Goal: Task Accomplishment & Management: Manage account settings

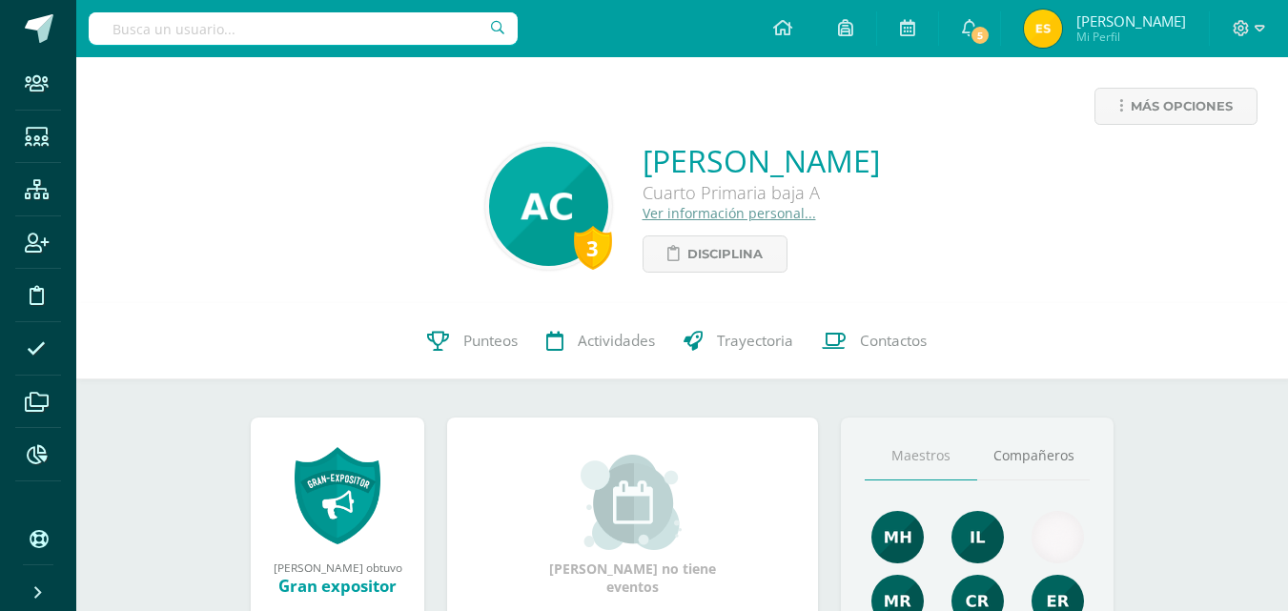
click at [383, 32] on input "text" at bounding box center [303, 28] width 429 height 32
type input "r"
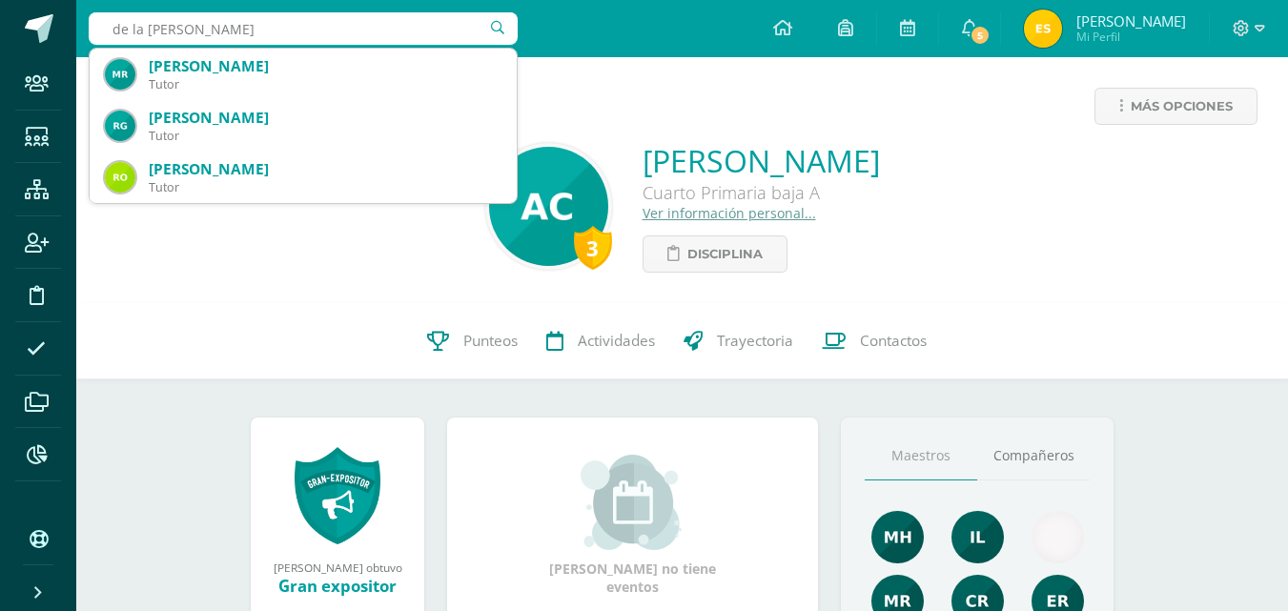
click at [109, 30] on input "de la rosa" at bounding box center [303, 28] width 429 height 32
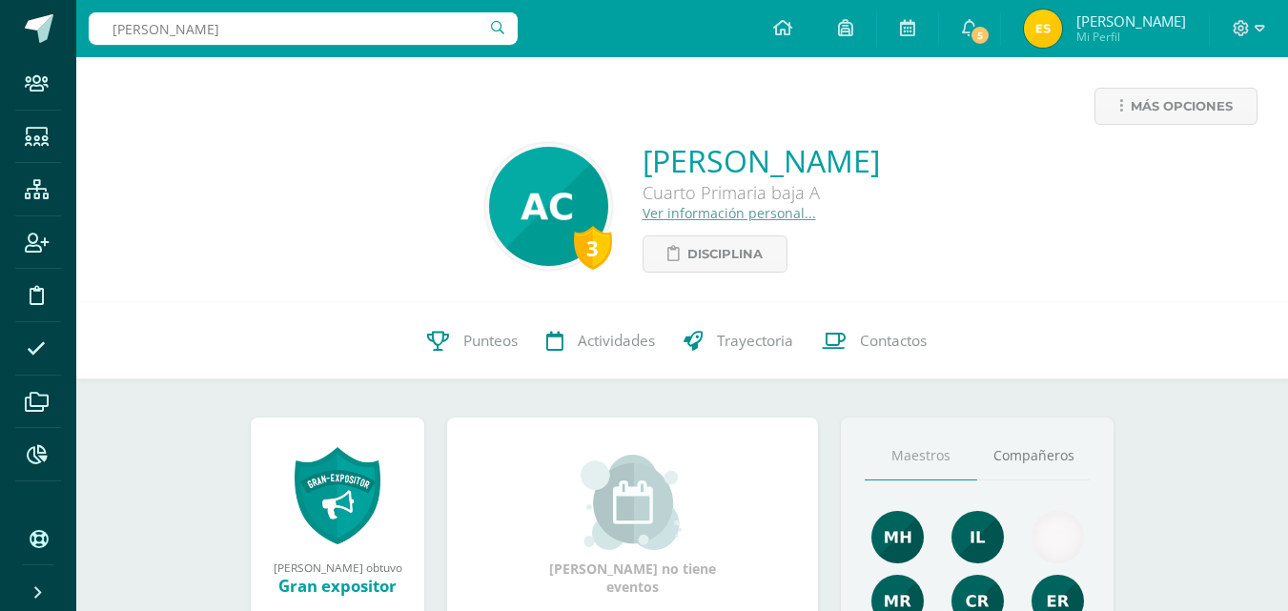
type input "[PERSON_NAME] de la [PERSON_NAME]"
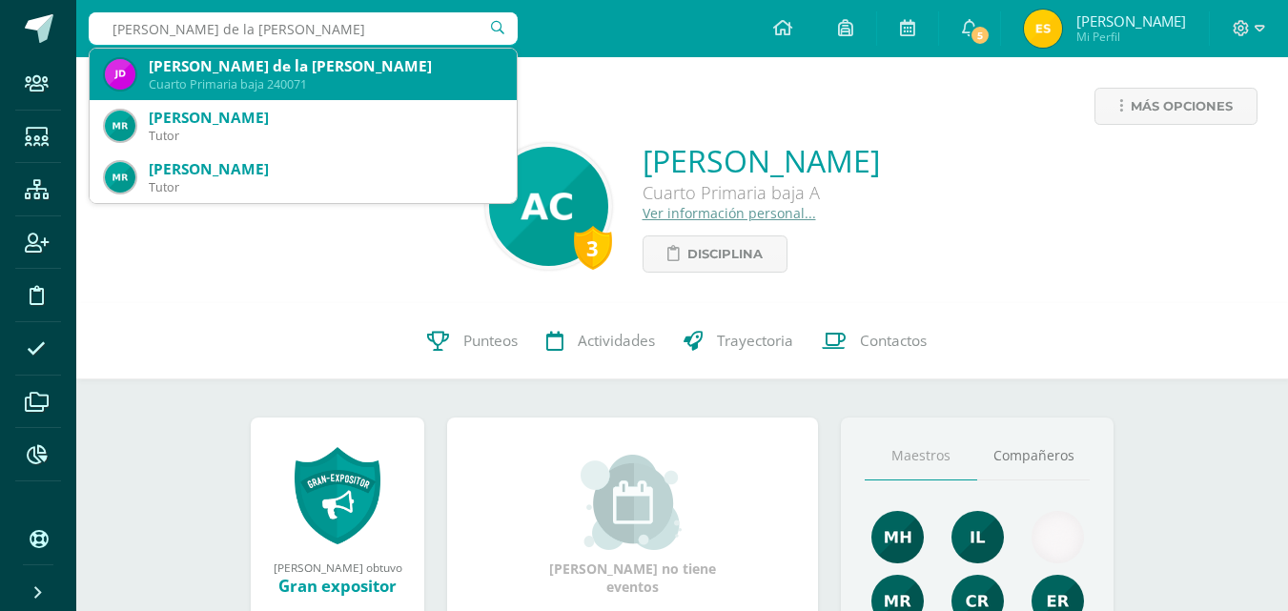
click at [290, 68] on div "[PERSON_NAME] de la [PERSON_NAME]" at bounding box center [325, 66] width 353 height 20
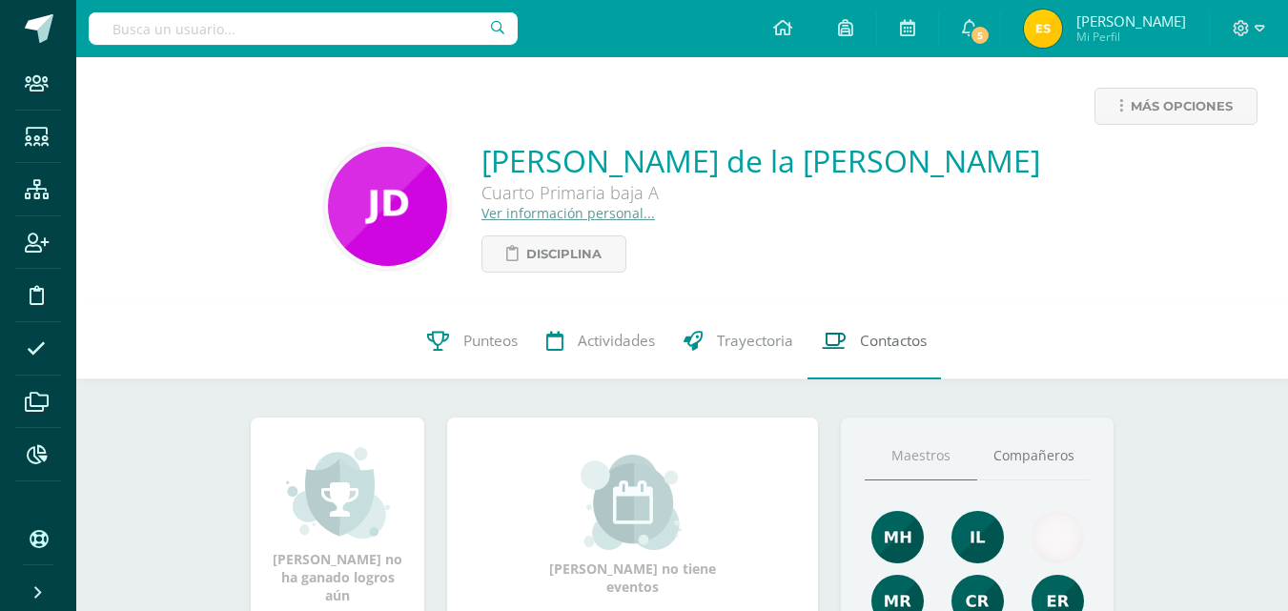
click at [897, 357] on link "Contactos" at bounding box center [875, 341] width 134 height 76
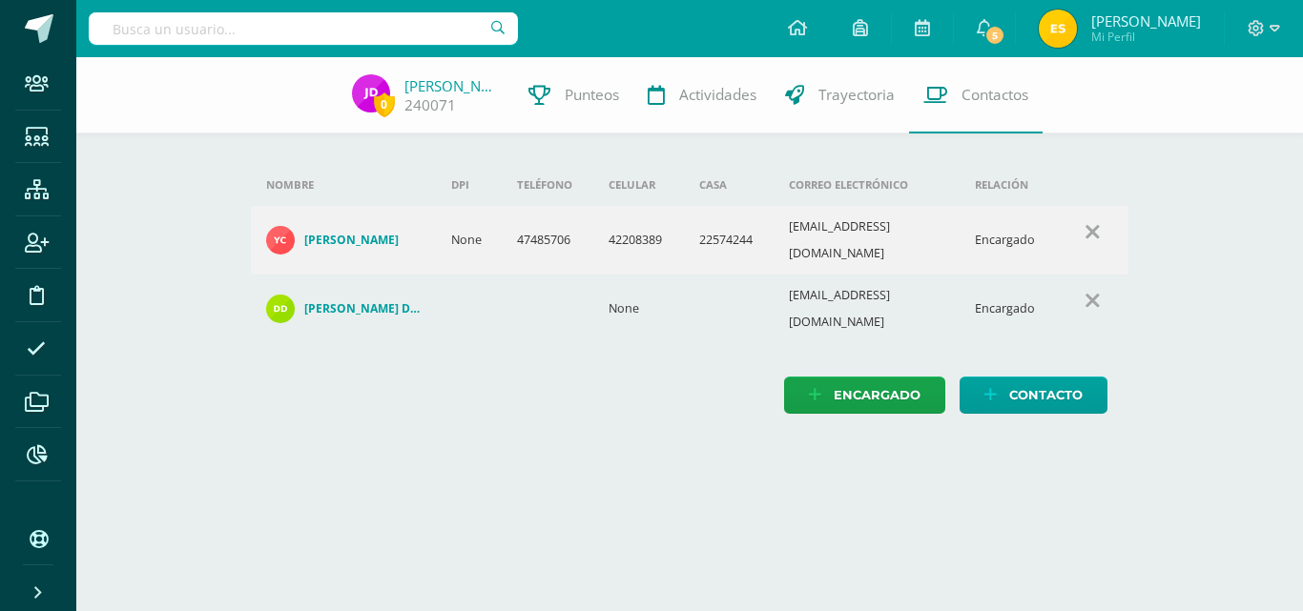
click at [320, 33] on input "text" at bounding box center [303, 28] width 429 height 32
type input "ximena aguilar"
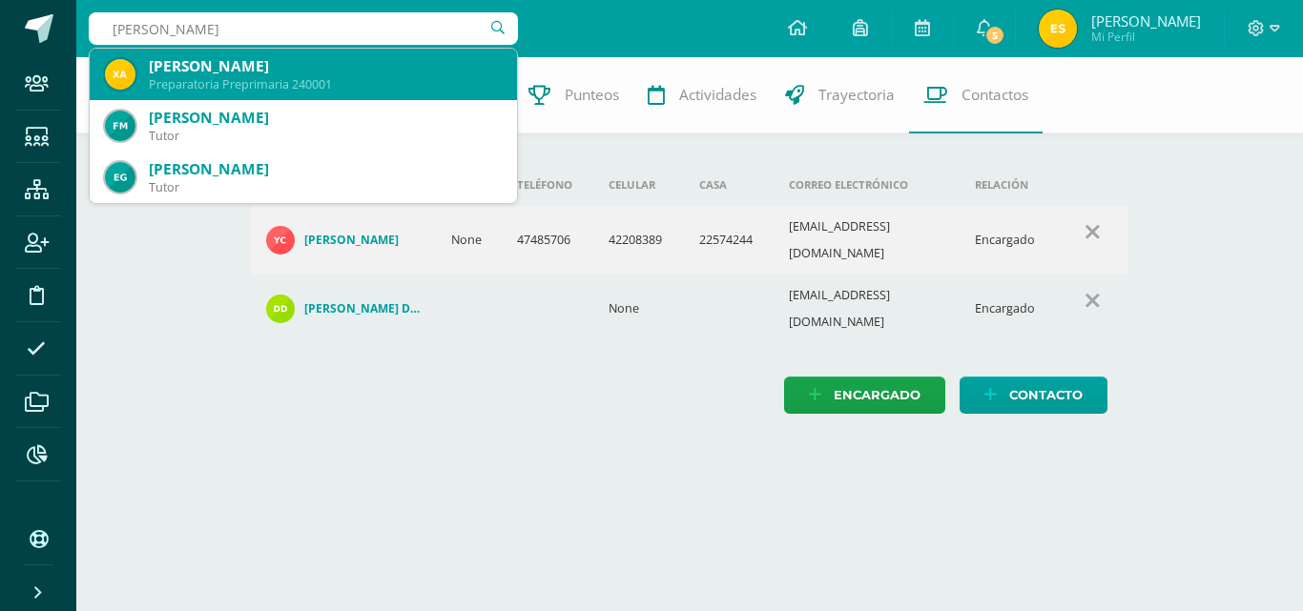
click at [321, 60] on div "Ximena Salomé Aguilar Alfaro" at bounding box center [325, 66] width 353 height 20
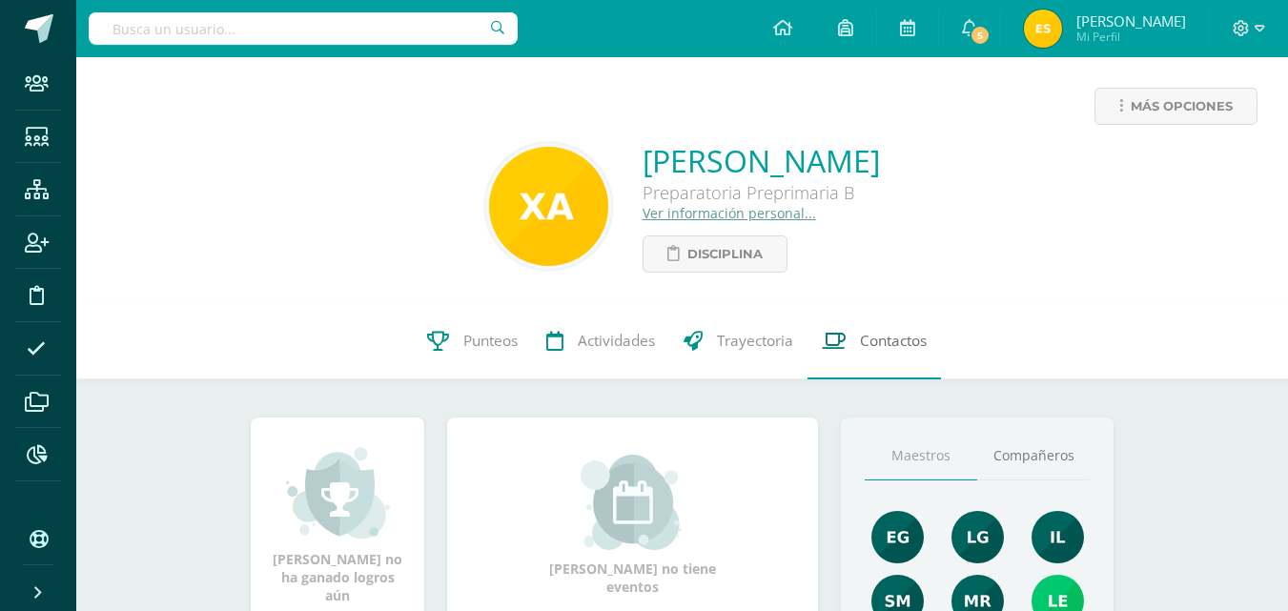
click at [897, 363] on link "Contactos" at bounding box center [875, 341] width 134 height 76
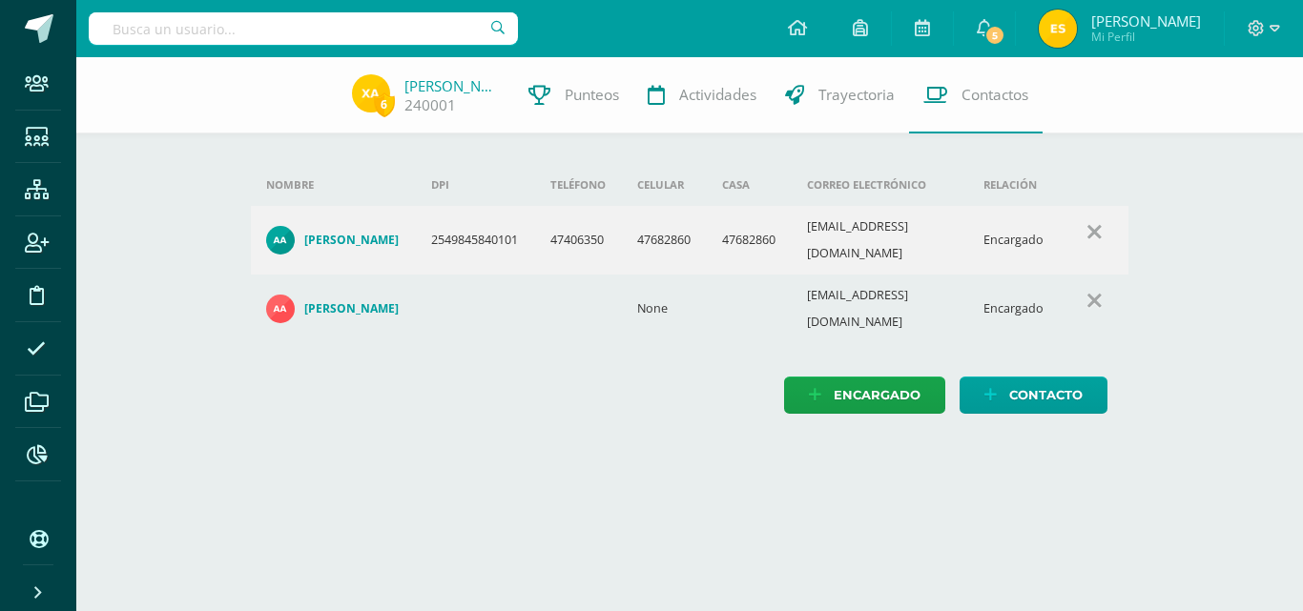
click at [402, 33] on input "text" at bounding box center [303, 28] width 429 height 32
click at [197, 161] on div "6 Ximena Aguilar 240001 Punteos Actividades Trayectoria Contactos Agrega un nue…" at bounding box center [689, 254] width 1226 height 395
click at [325, 24] on input "text" at bounding box center [303, 28] width 429 height 32
type input "joselin de la rosa"
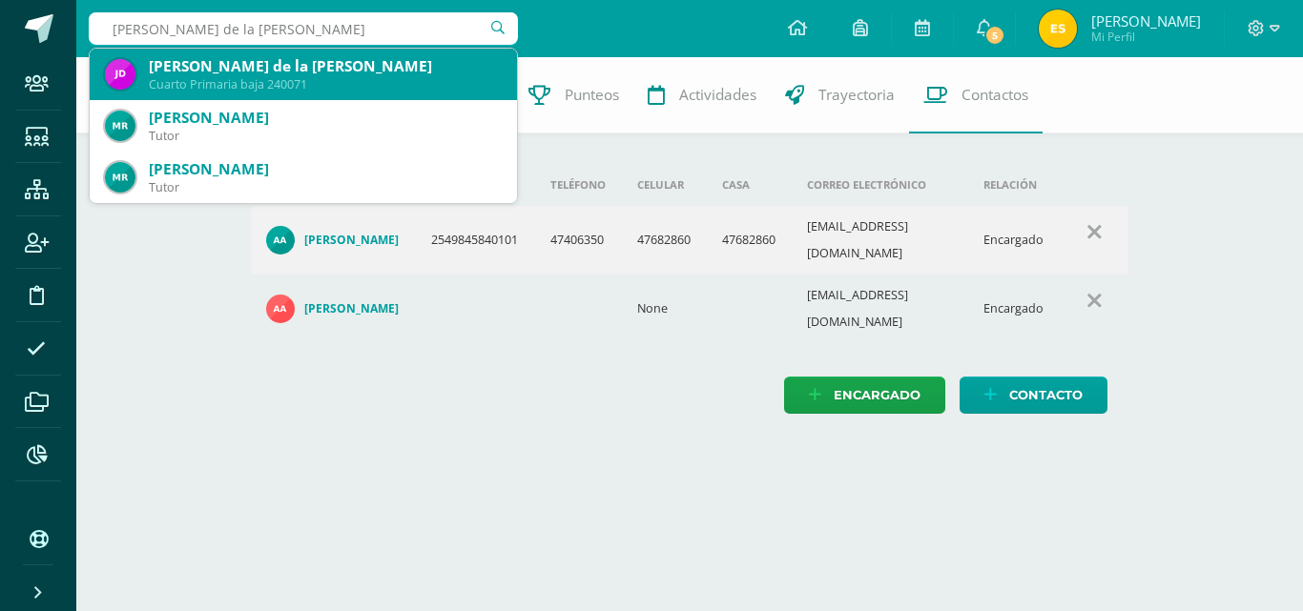
click at [309, 89] on div "Cuarto Primaria baja 240071" at bounding box center [325, 84] width 353 height 16
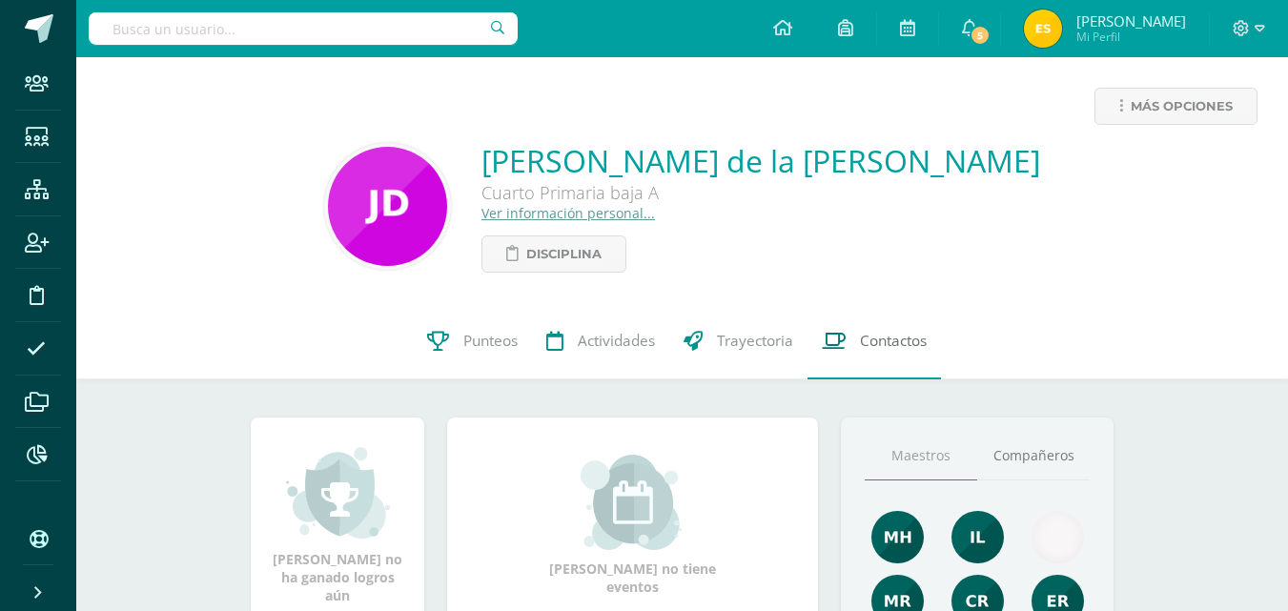
click at [866, 327] on link "Contactos" at bounding box center [875, 341] width 134 height 76
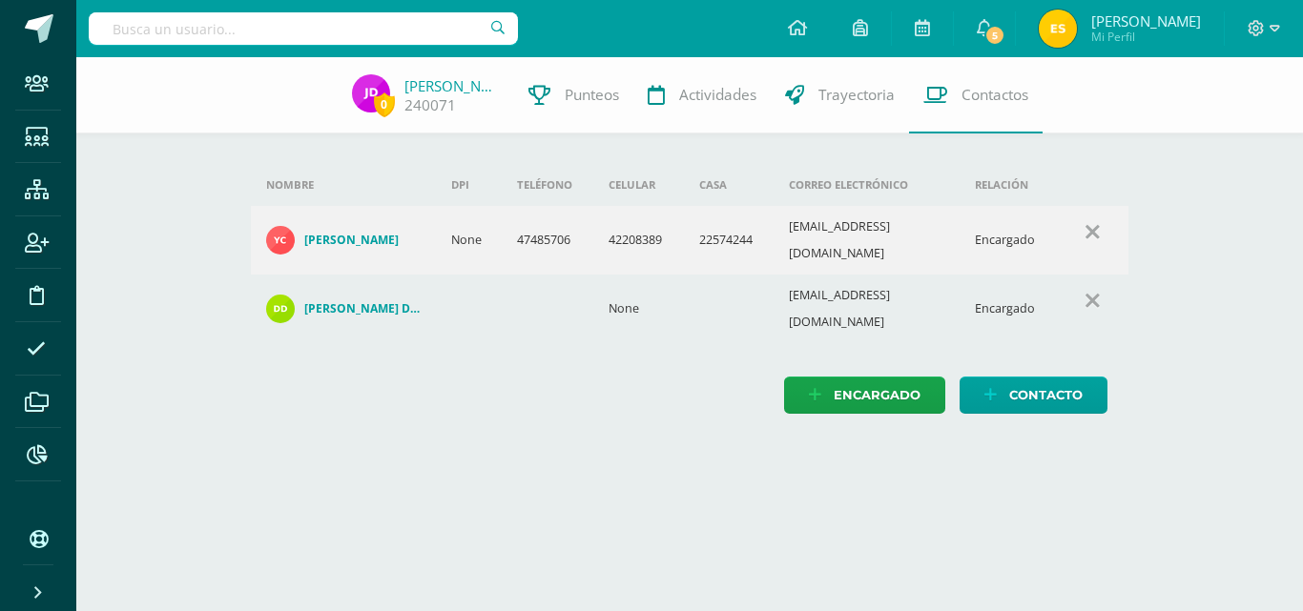
click at [531, 236] on td "47485706" at bounding box center [548, 240] width 92 height 69
click at [1049, 381] on link "Contacto" at bounding box center [1033, 395] width 148 height 37
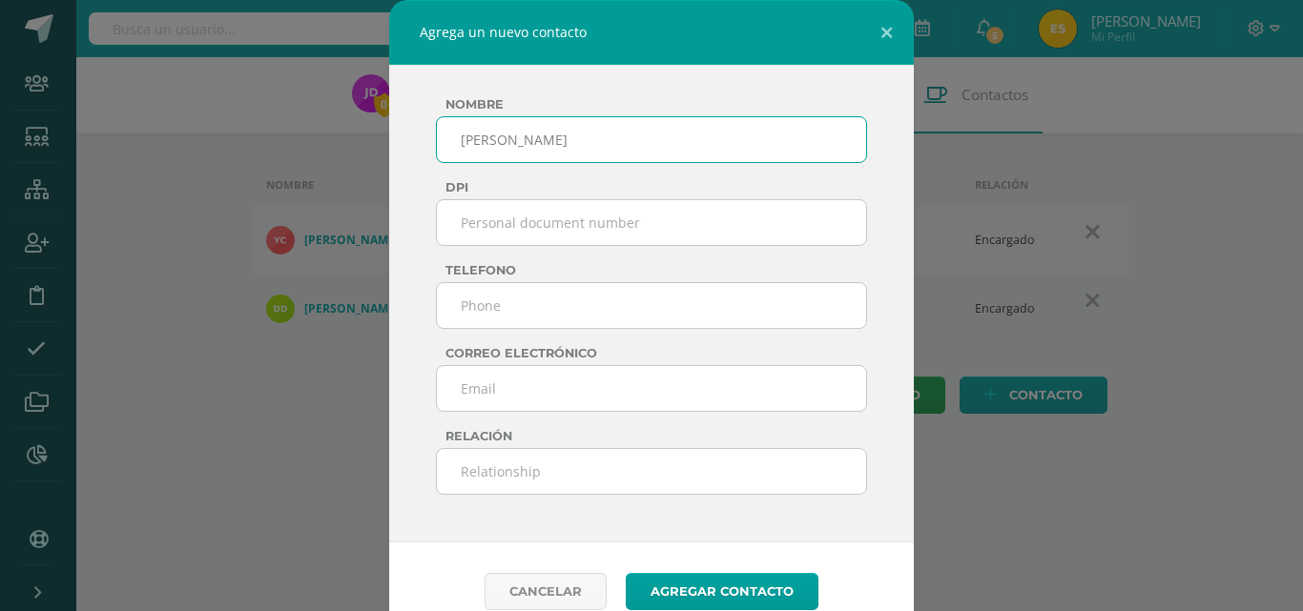
type input "[PERSON_NAME]"
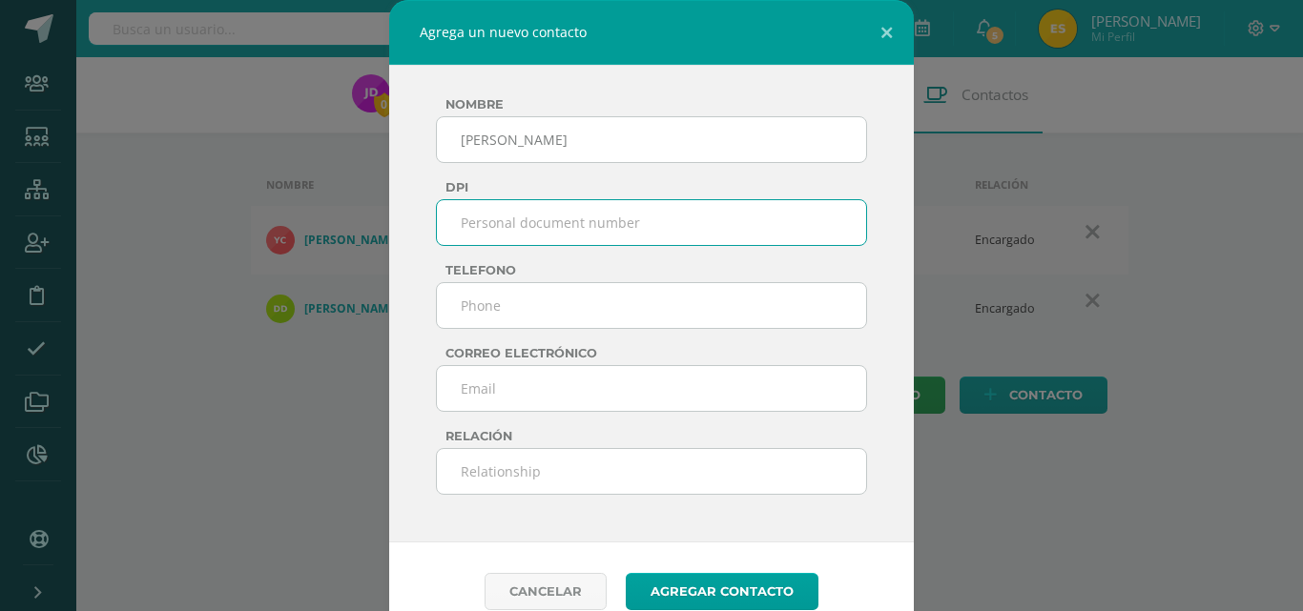
click at [527, 223] on input "text" at bounding box center [651, 222] width 431 height 47
type input "2431326620101"
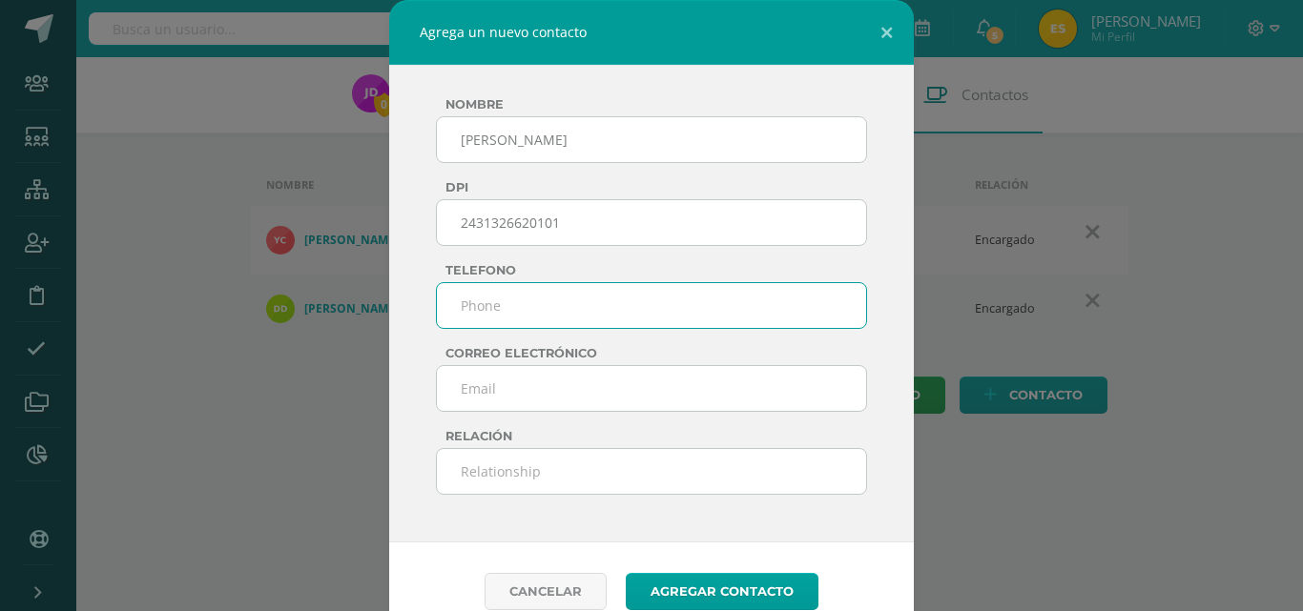
click at [486, 326] on input "text" at bounding box center [651, 305] width 431 height 47
type input "47257541"
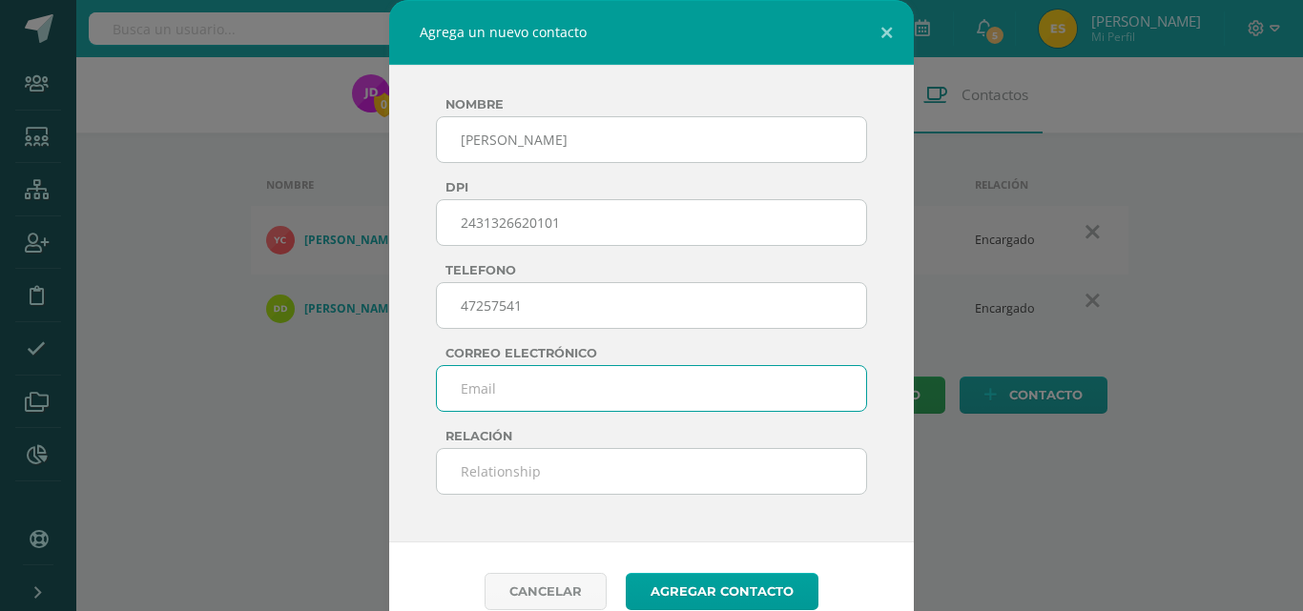
click at [529, 394] on input "email" at bounding box center [651, 388] width 431 height 47
type input "[PERSON_NAME][EMAIL_ADDRESS][DOMAIN_NAME]"
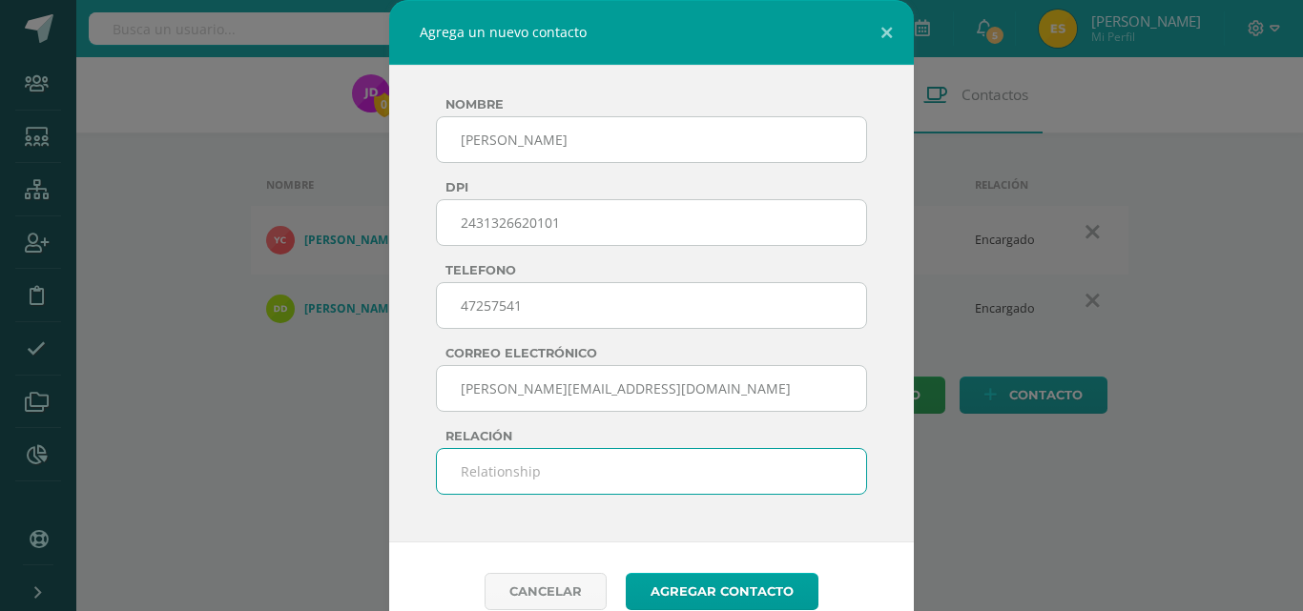
click at [525, 464] on input "text" at bounding box center [651, 471] width 431 height 47
type input "madre"
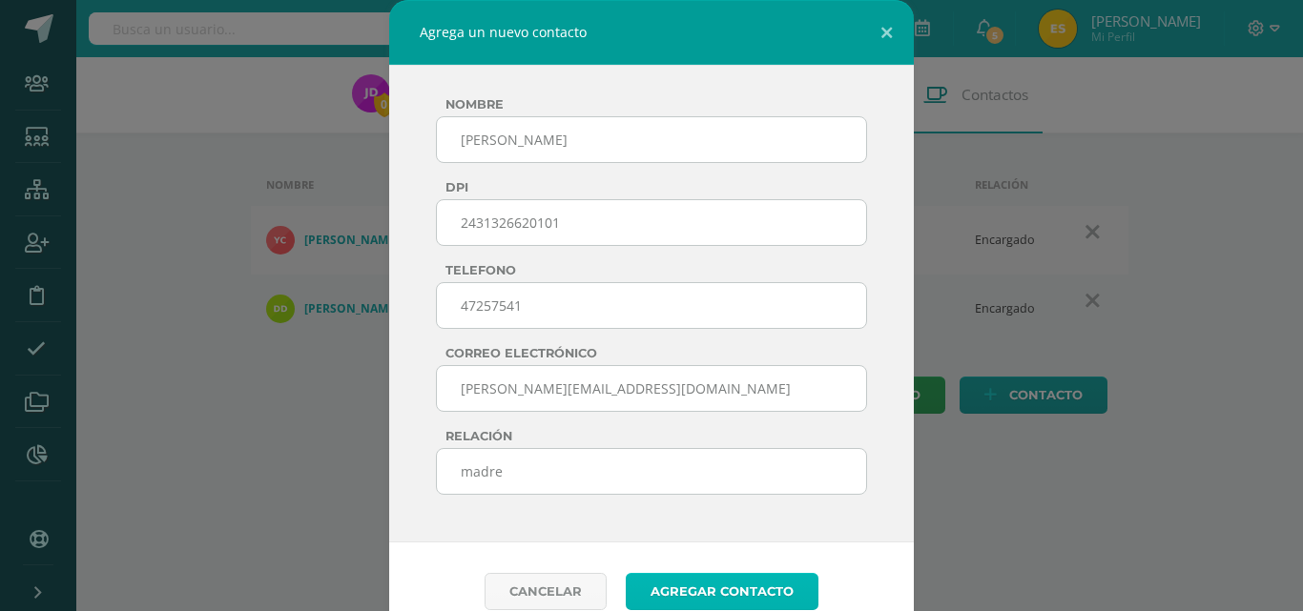
click at [728, 593] on button "Agregar contacto" at bounding box center [722, 591] width 193 height 37
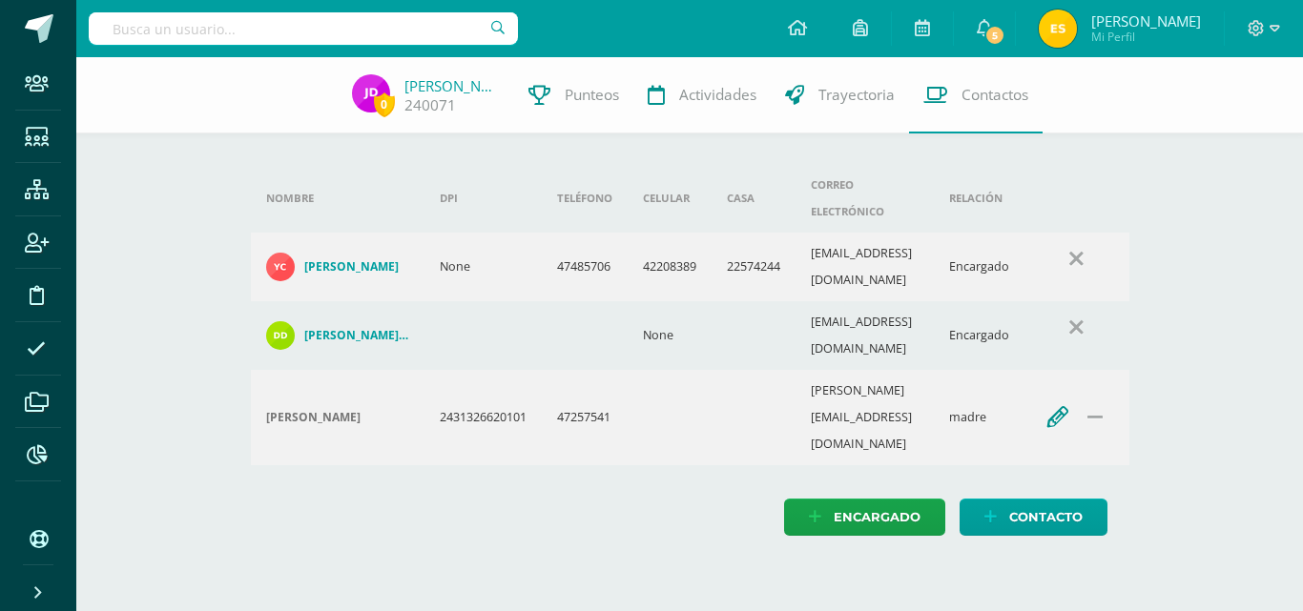
click at [1068, 408] on icon "button" at bounding box center [1057, 418] width 21 height 21
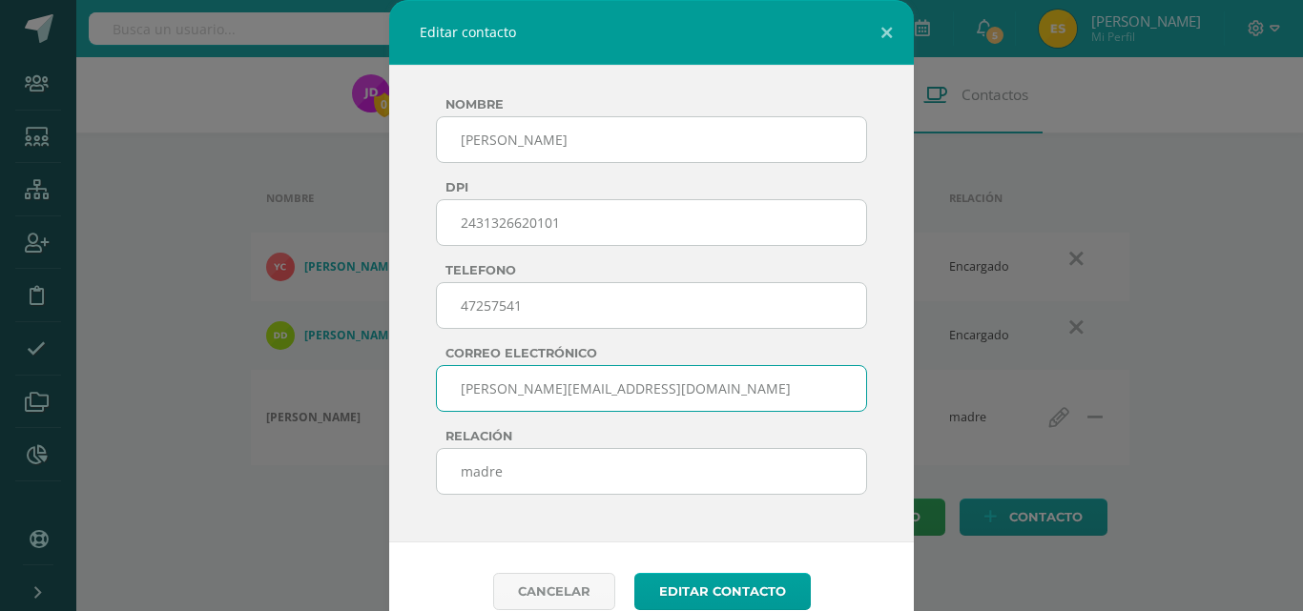
click at [495, 399] on input "susana@gmail.com" at bounding box center [651, 388] width 431 height 47
type input "[EMAIL_ADDRESS][DOMAIN_NAME]"
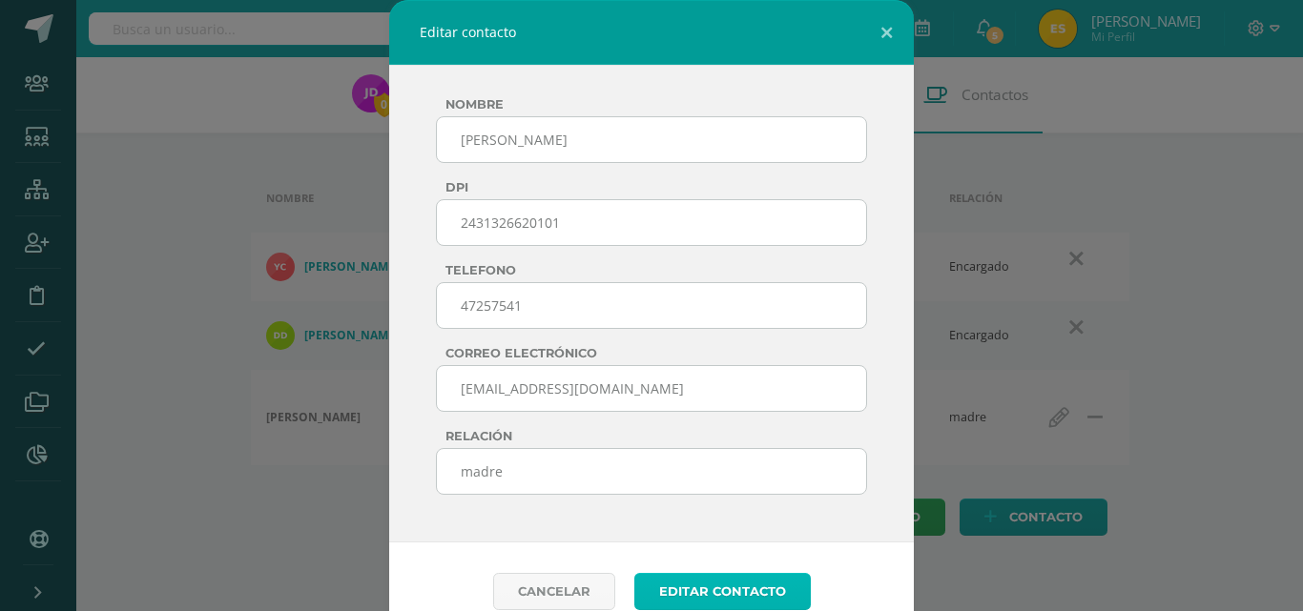
click at [711, 587] on button "editar contacto" at bounding box center [722, 591] width 176 height 37
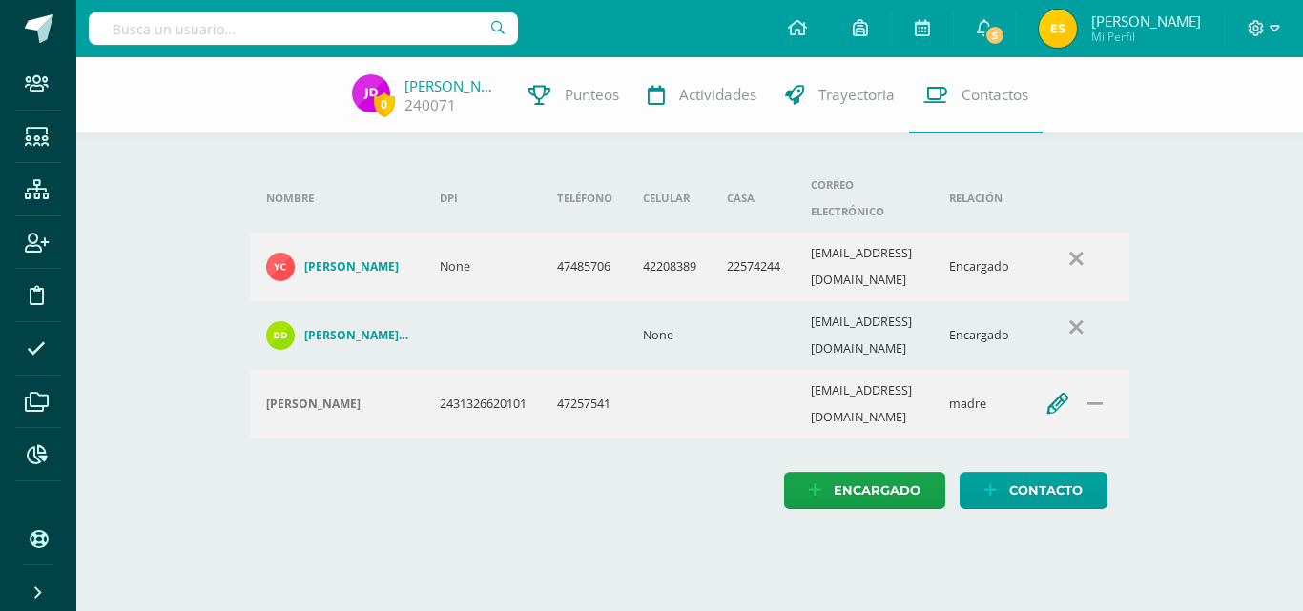
click at [1068, 395] on icon "button" at bounding box center [1057, 405] width 21 height 21
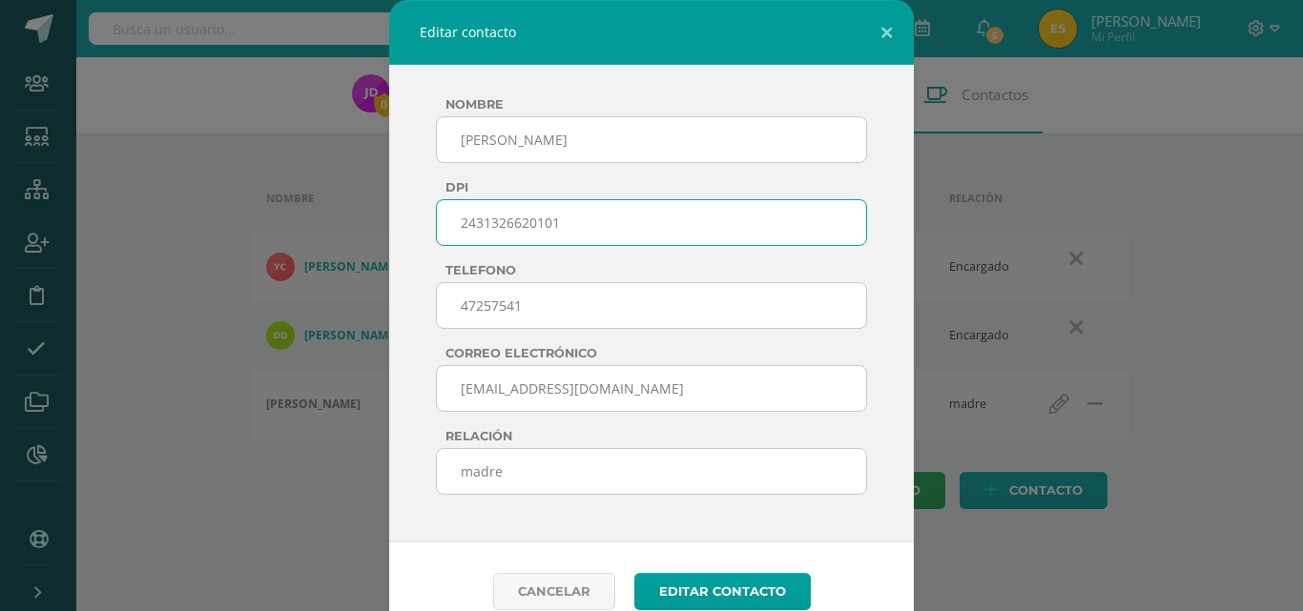
click at [654, 226] on input "2431326620101" at bounding box center [651, 222] width 431 height 47
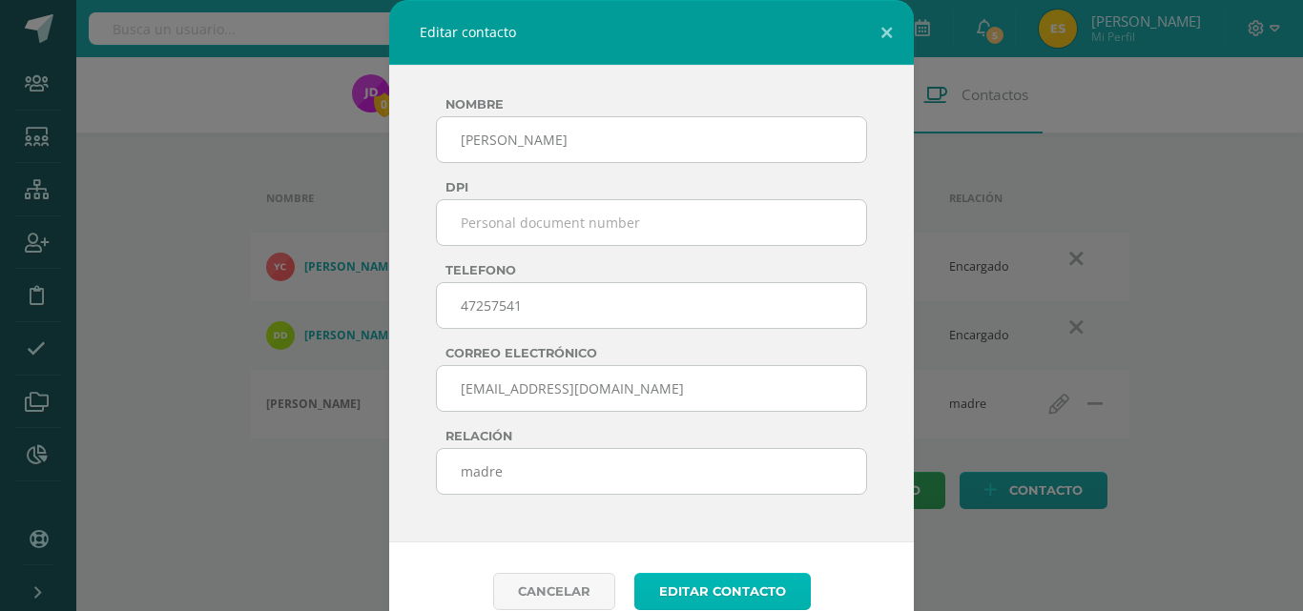
click at [678, 602] on button "editar contacto" at bounding box center [722, 591] width 176 height 37
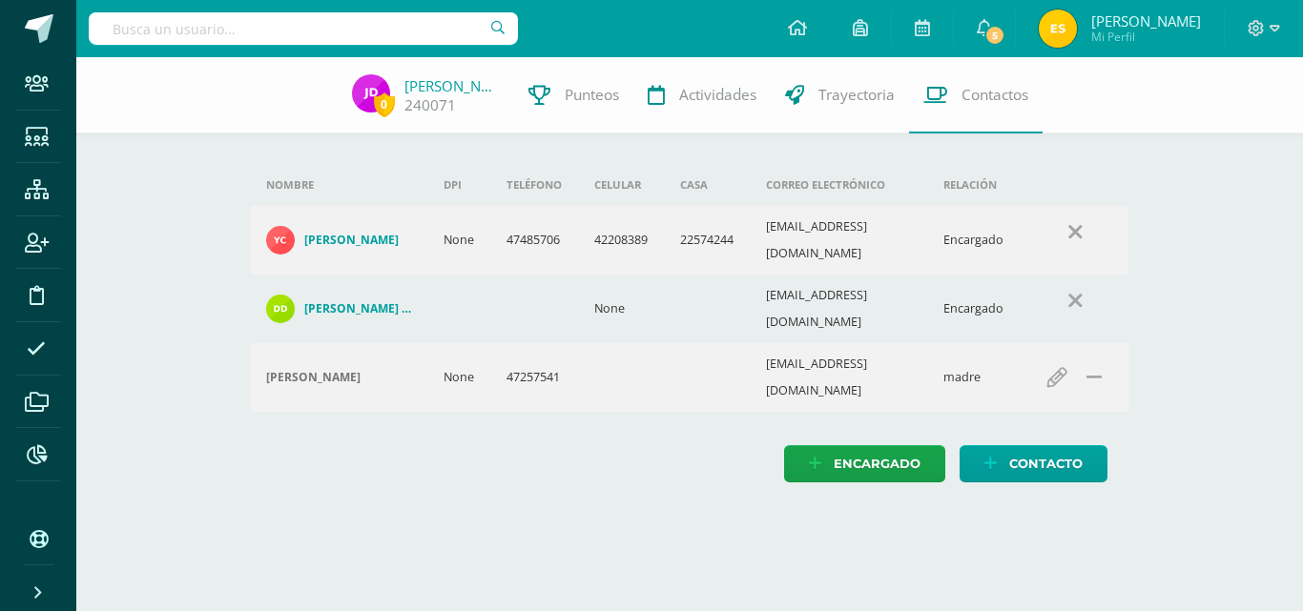
click at [261, 27] on input "text" at bounding box center [303, 28] width 429 height 32
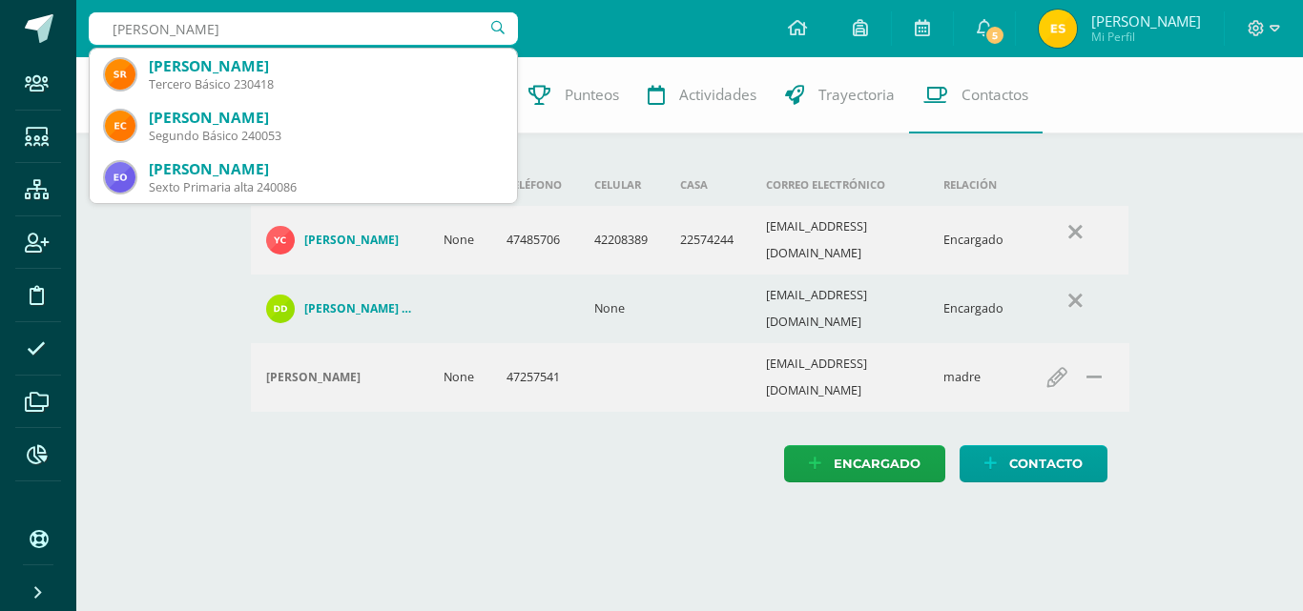
type input "[PERSON_NAME]"
